Goal: Information Seeking & Learning: Learn about a topic

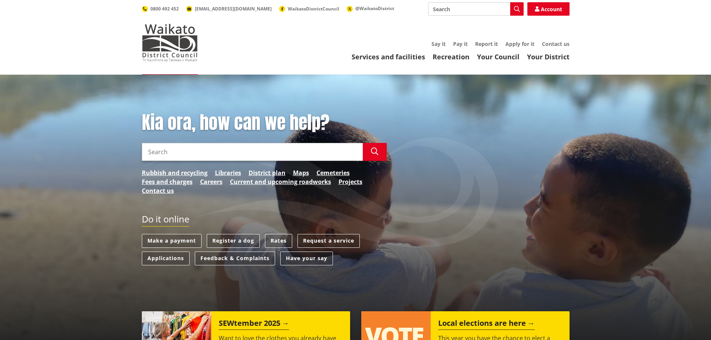
click at [149, 150] on input "Search" at bounding box center [252, 152] width 221 height 18
type input "building permits issued"
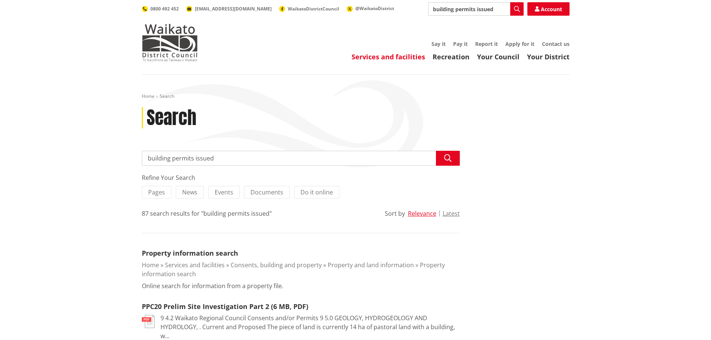
click at [388, 57] on link "Services and facilities" at bounding box center [389, 56] width 74 height 9
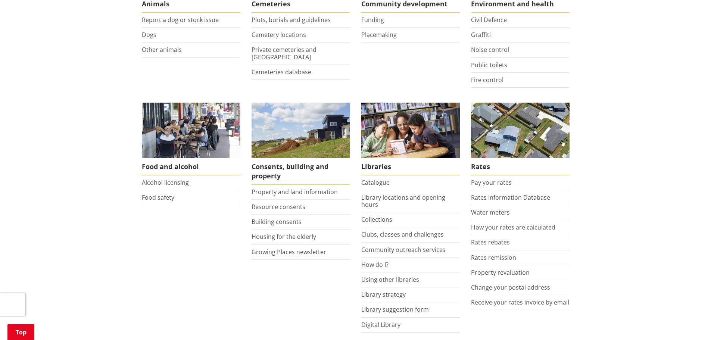
scroll to position [224, 0]
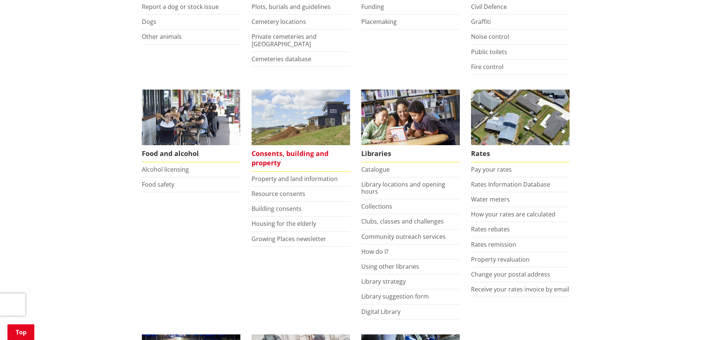
click at [279, 155] on span "Consents, building and property" at bounding box center [301, 158] width 99 height 27
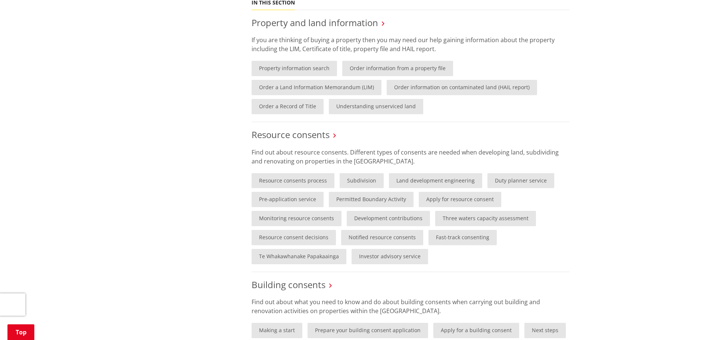
scroll to position [373, 0]
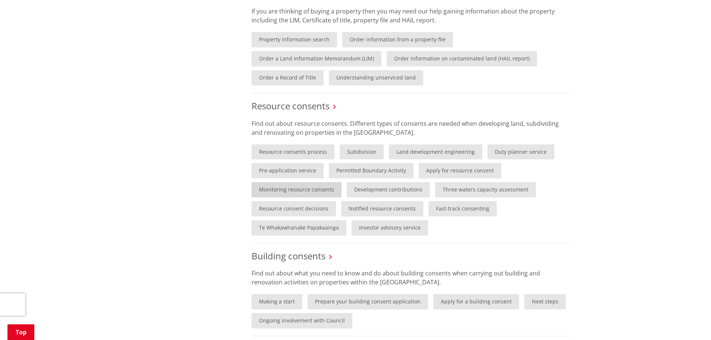
click at [326, 187] on link "Monitoring resource consents" at bounding box center [297, 189] width 90 height 15
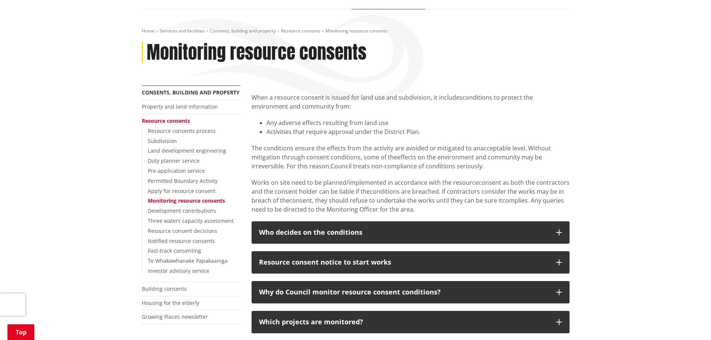
scroll to position [149, 0]
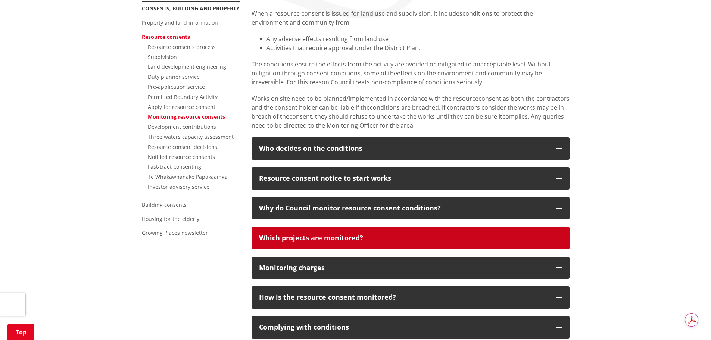
click at [560, 236] on icon "button" at bounding box center [559, 238] width 6 height 6
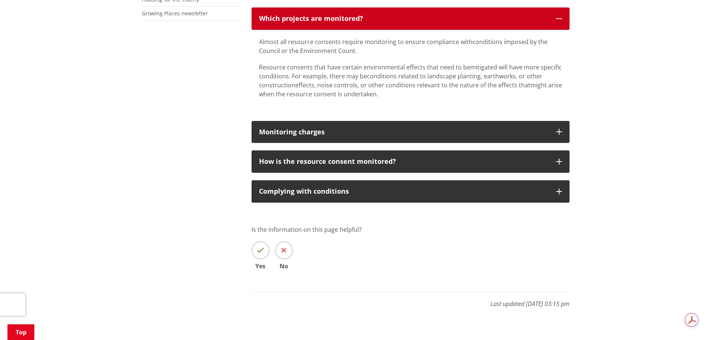
scroll to position [373, 0]
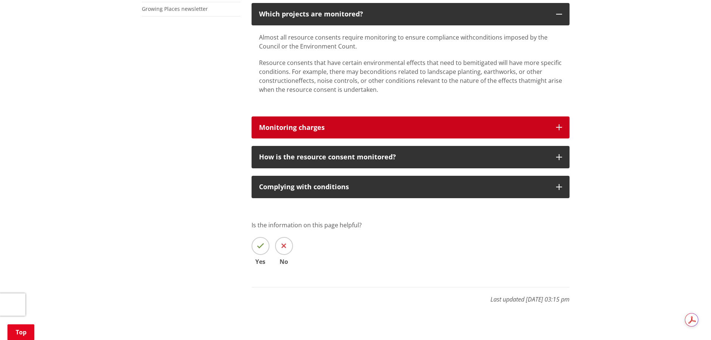
click at [561, 126] on icon "button" at bounding box center [559, 127] width 6 height 6
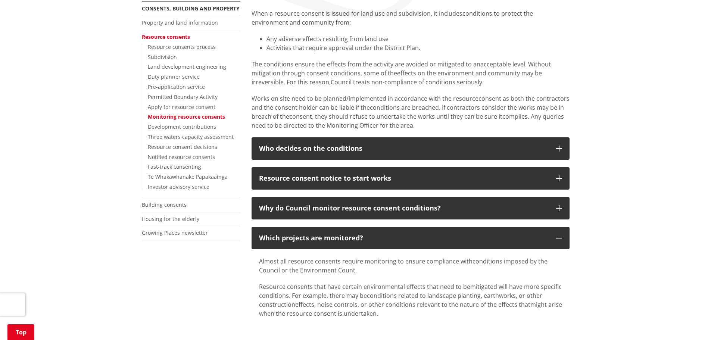
scroll to position [112, 0]
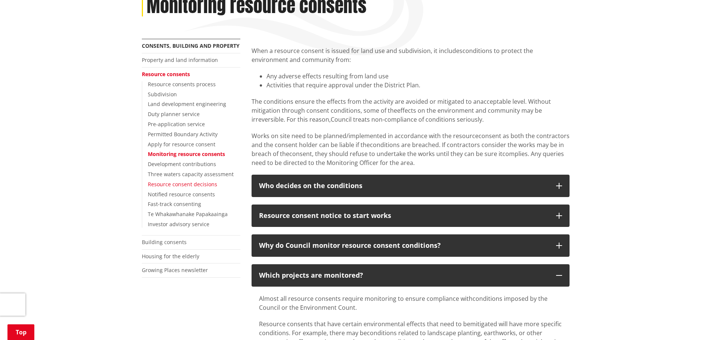
click at [187, 183] on link "Resource consent decisions" at bounding box center [182, 184] width 69 height 7
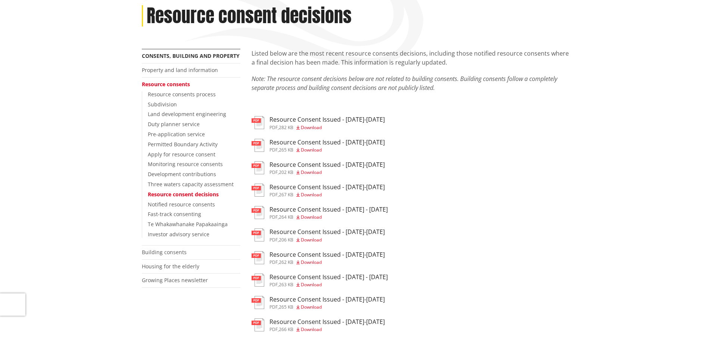
scroll to position [112, 0]
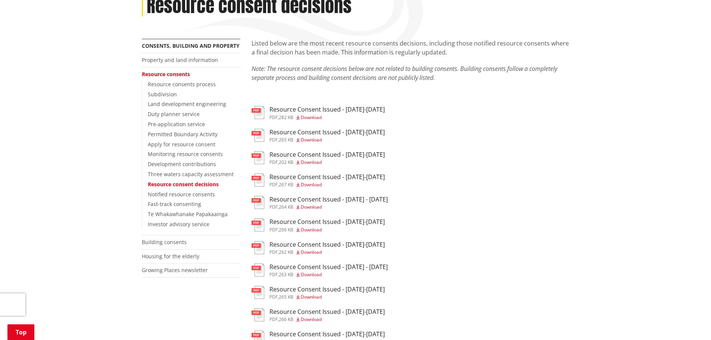
click at [313, 118] on span "Download" at bounding box center [311, 117] width 21 height 6
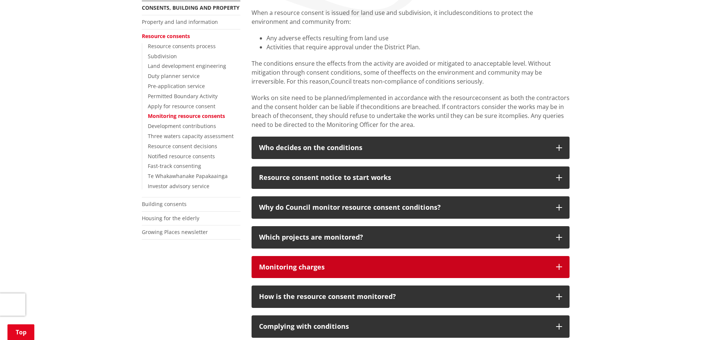
scroll to position [149, 0]
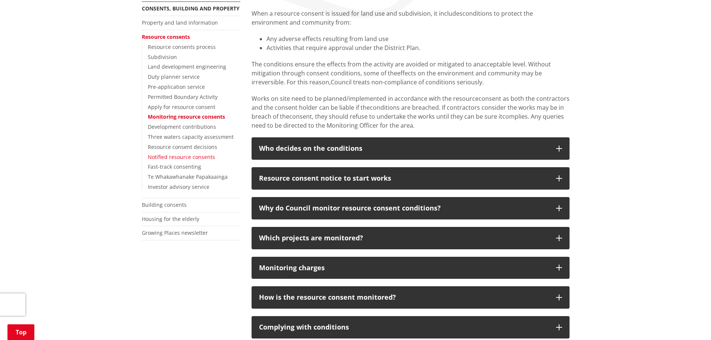
click at [190, 156] on link "Notified resource consents" at bounding box center [181, 156] width 67 height 7
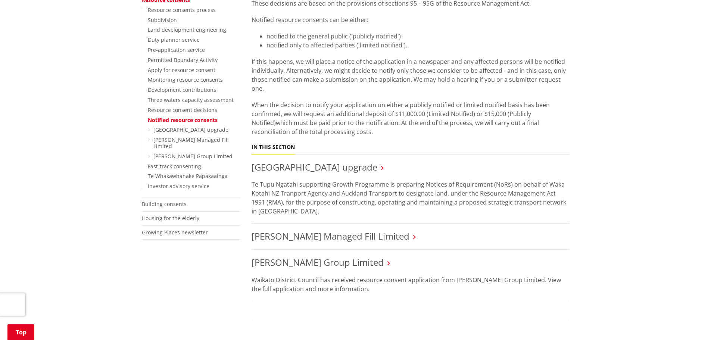
scroll to position [112, 0]
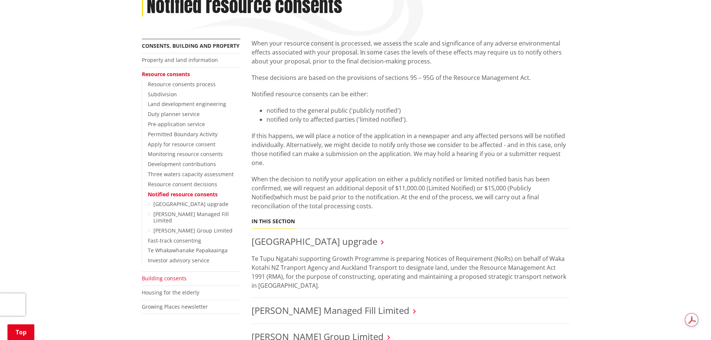
click at [152, 278] on link "Building consents" at bounding box center [164, 278] width 45 height 7
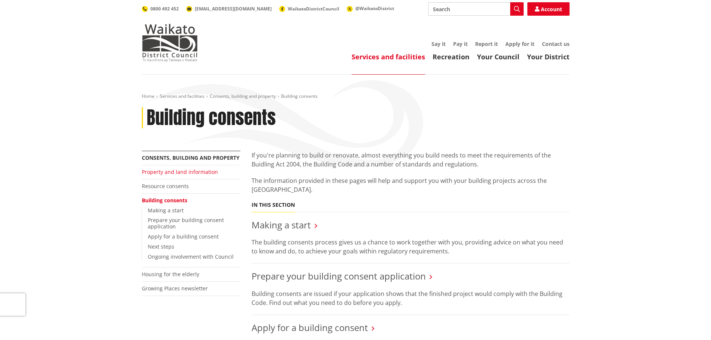
click at [176, 173] on link "Property and land information" at bounding box center [180, 171] width 76 height 7
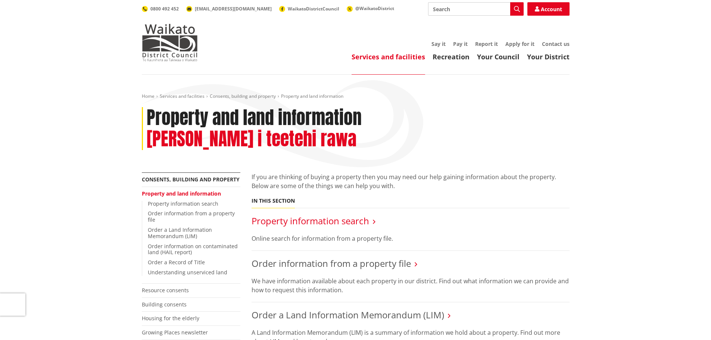
click at [328, 215] on link "Property information search" at bounding box center [311, 221] width 118 height 12
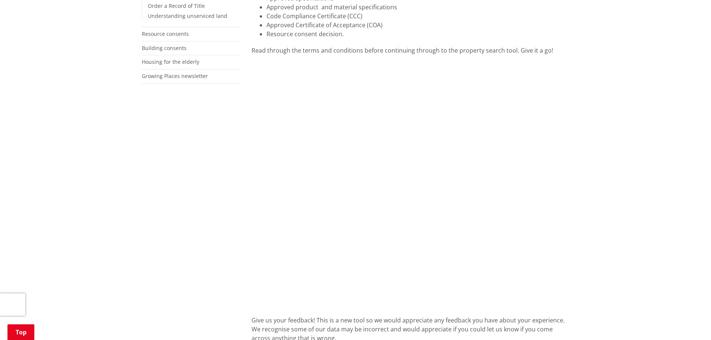
scroll to position [261, 0]
